Goal: Task Accomplishment & Management: Complete application form

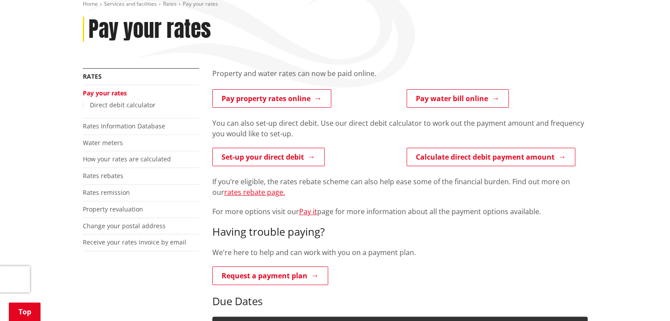
scroll to position [220, 0]
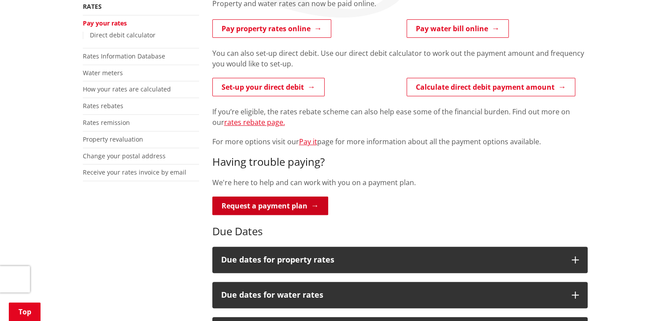
click at [275, 197] on link "Request a payment plan" at bounding box center [270, 206] width 116 height 18
